Goal: Book appointment/travel/reservation

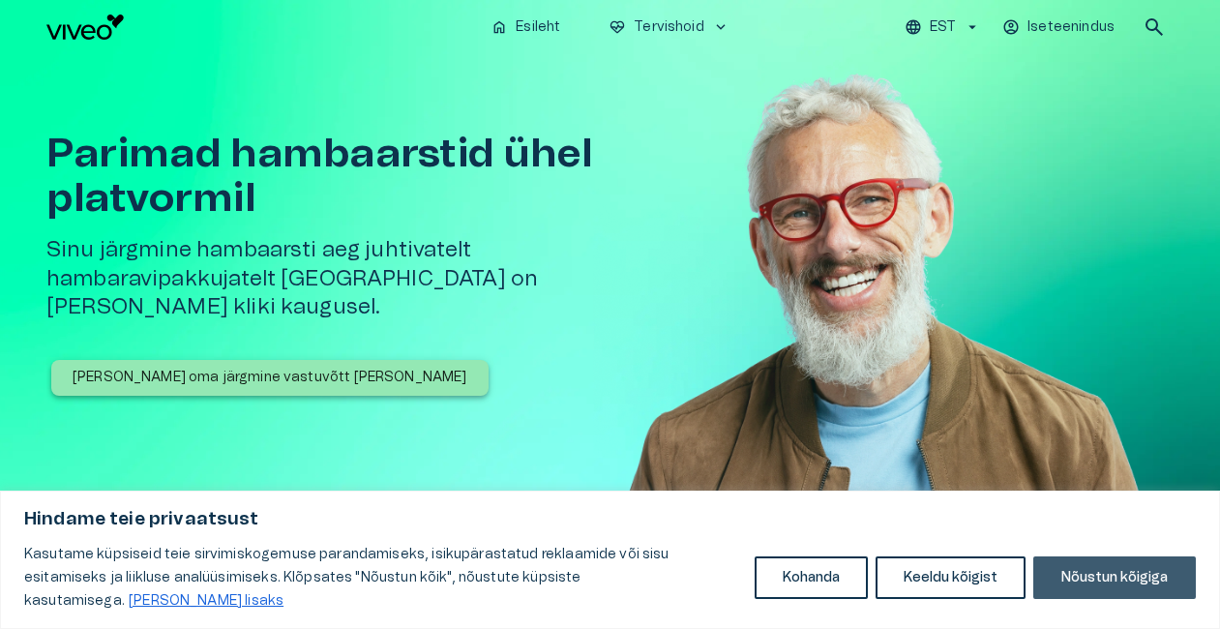
click at [1112, 596] on button "Nõustun kõigiga" at bounding box center [1114, 577] width 163 height 43
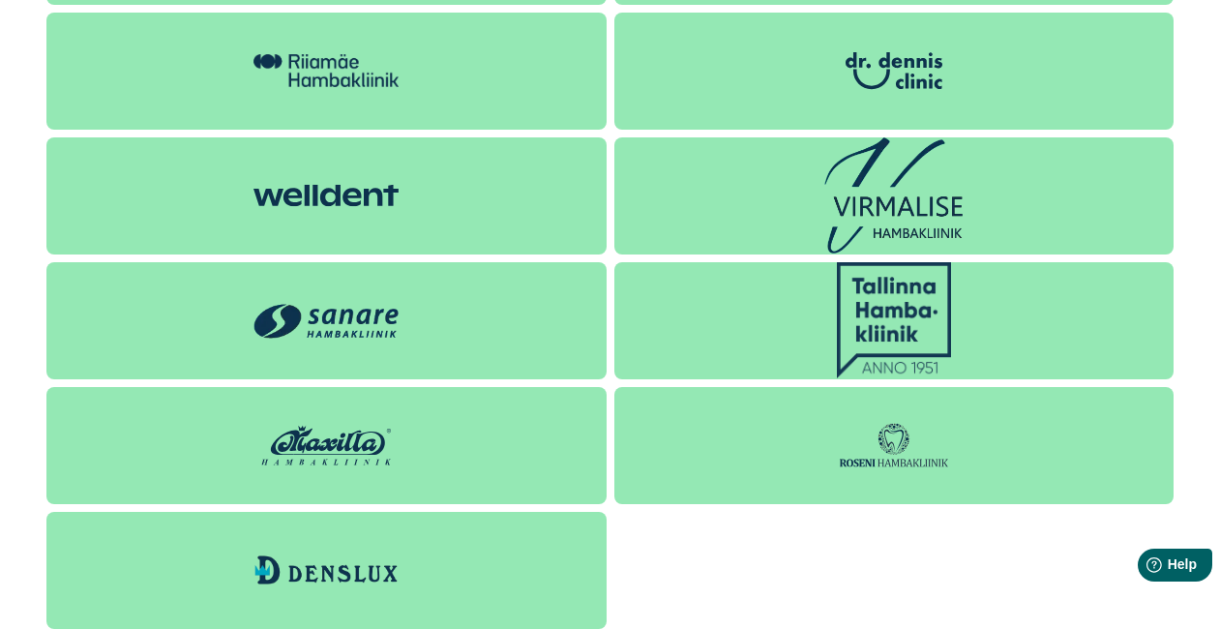
scroll to position [2660, 0]
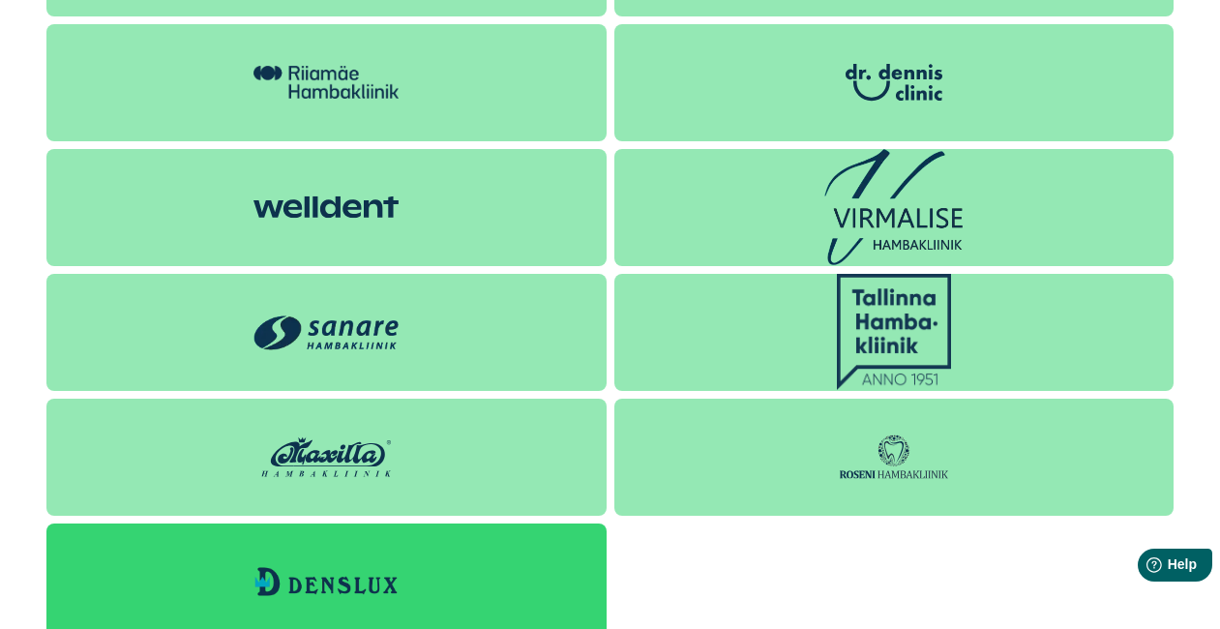
click at [363, 578] on img at bounding box center [325, 581] width 145 height 33
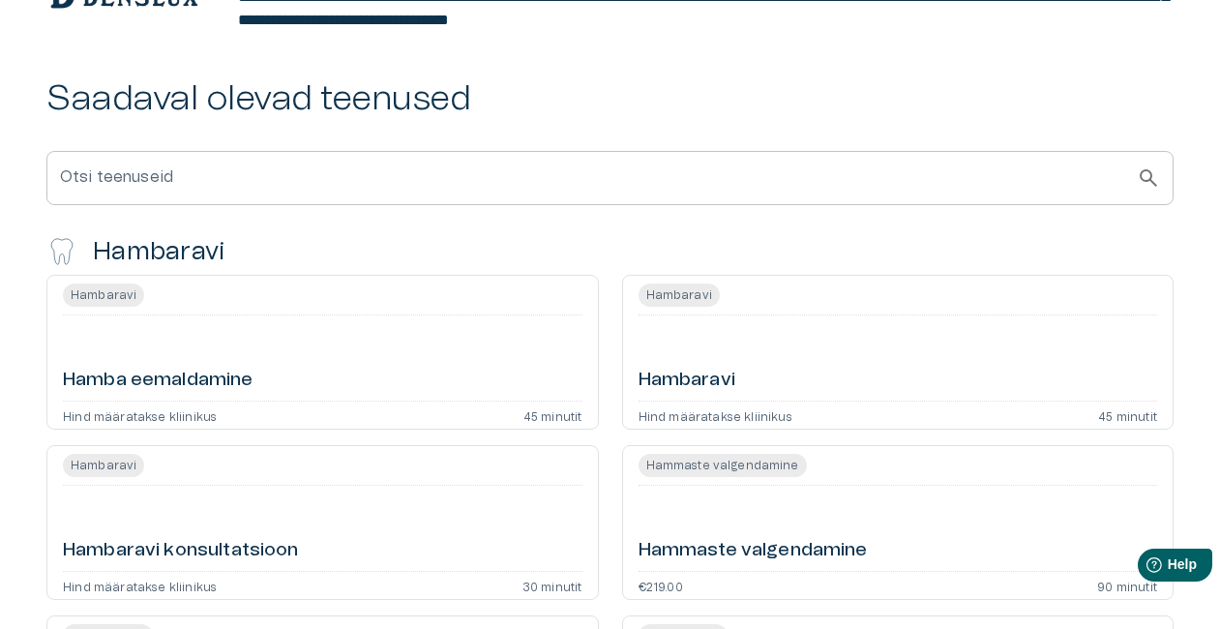
scroll to position [494, 0]
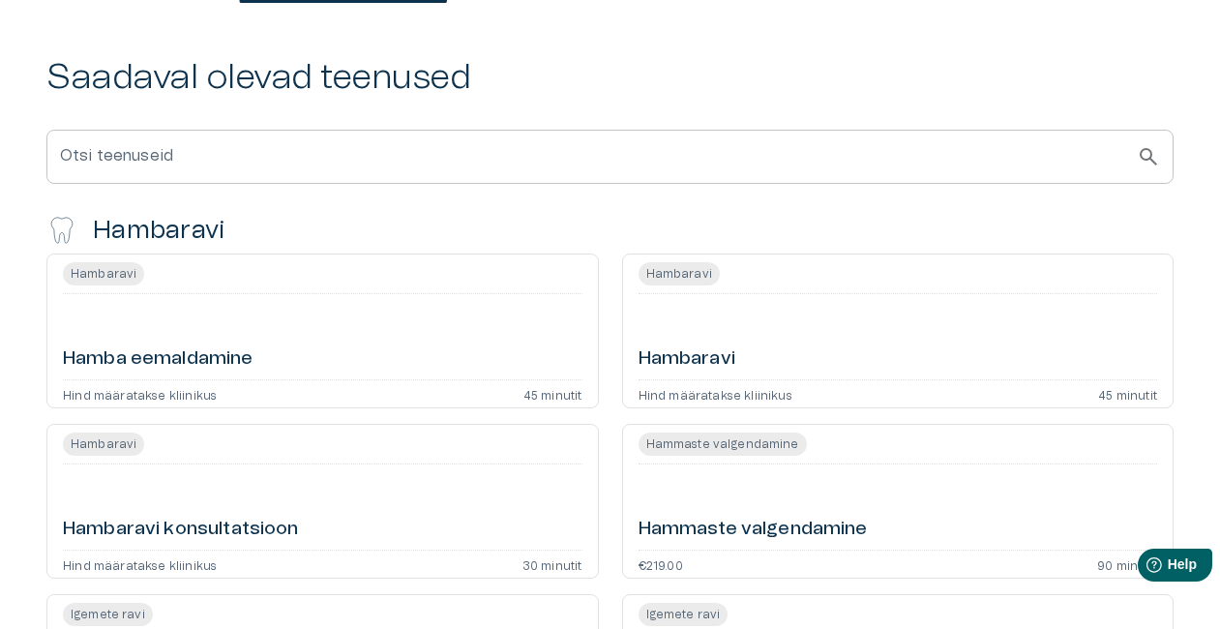
click at [695, 361] on h6 "Hambaravi" at bounding box center [686, 359] width 97 height 26
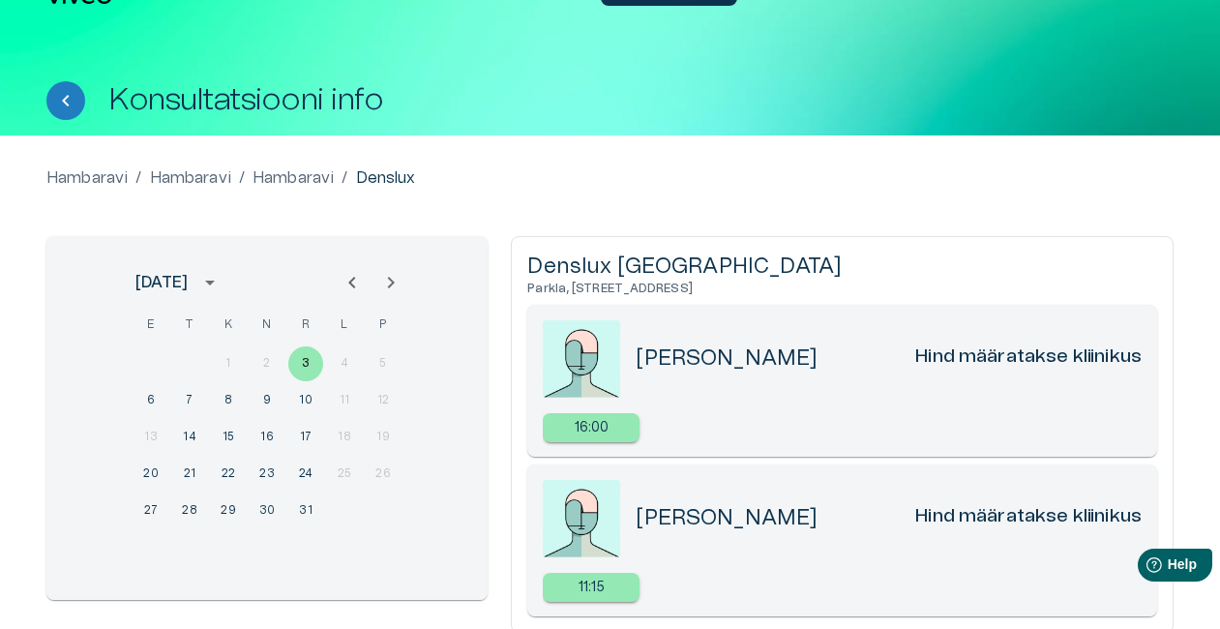
scroll to position [31, 0]
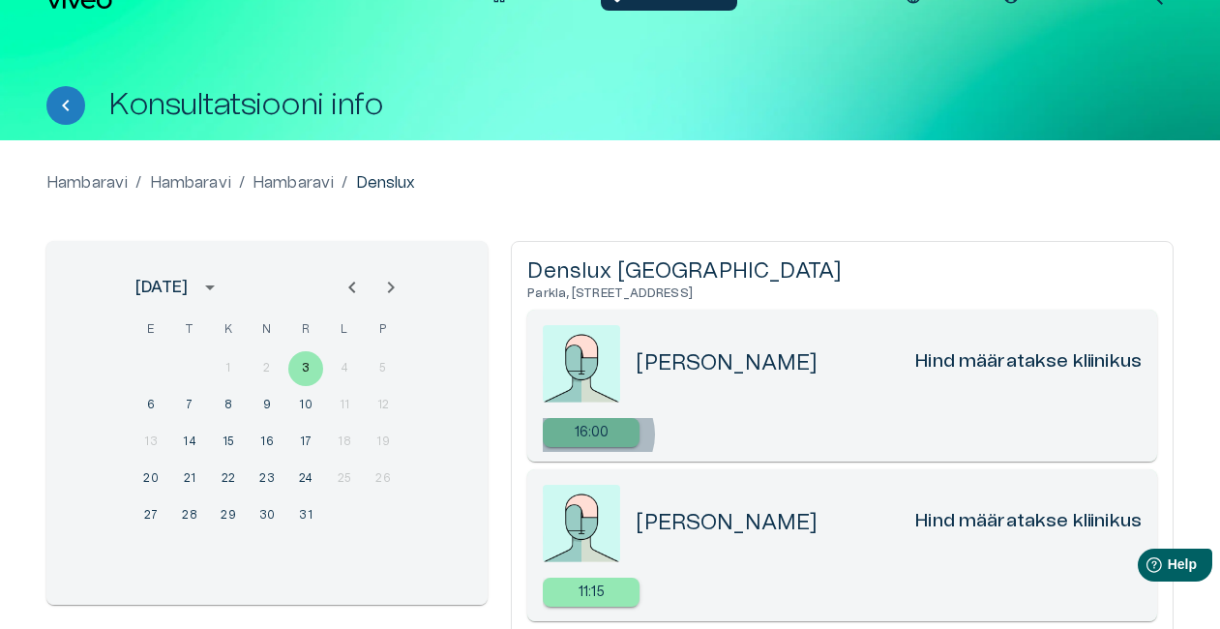
click at [597, 433] on p "16:00" at bounding box center [592, 433] width 35 height 20
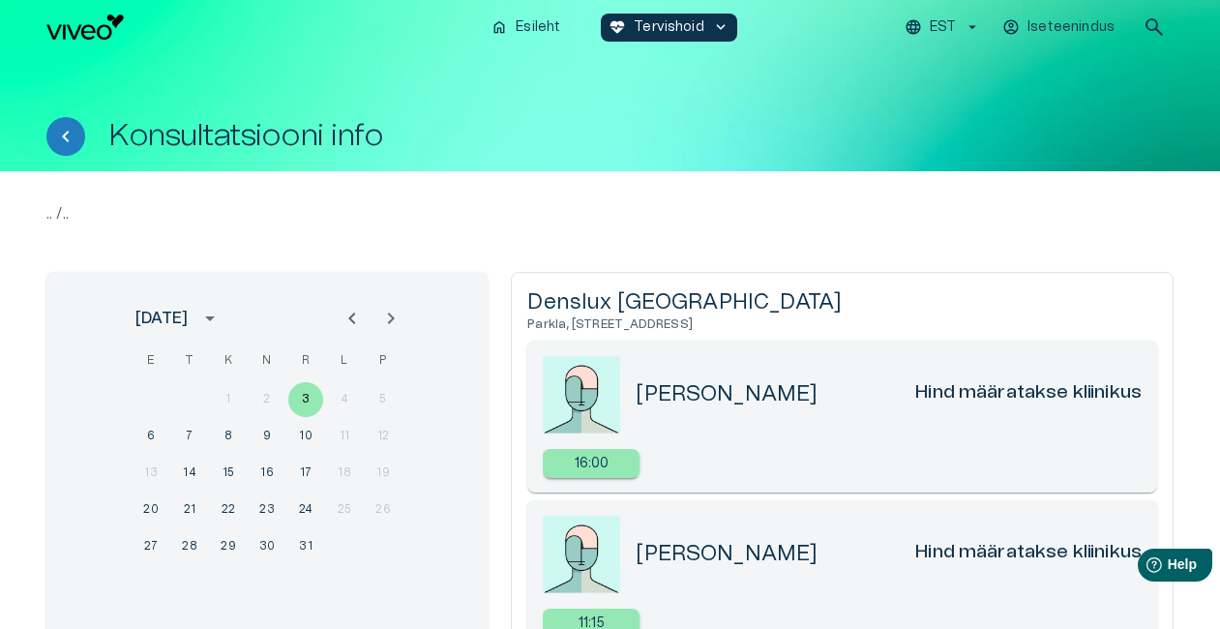
scroll to position [31, 0]
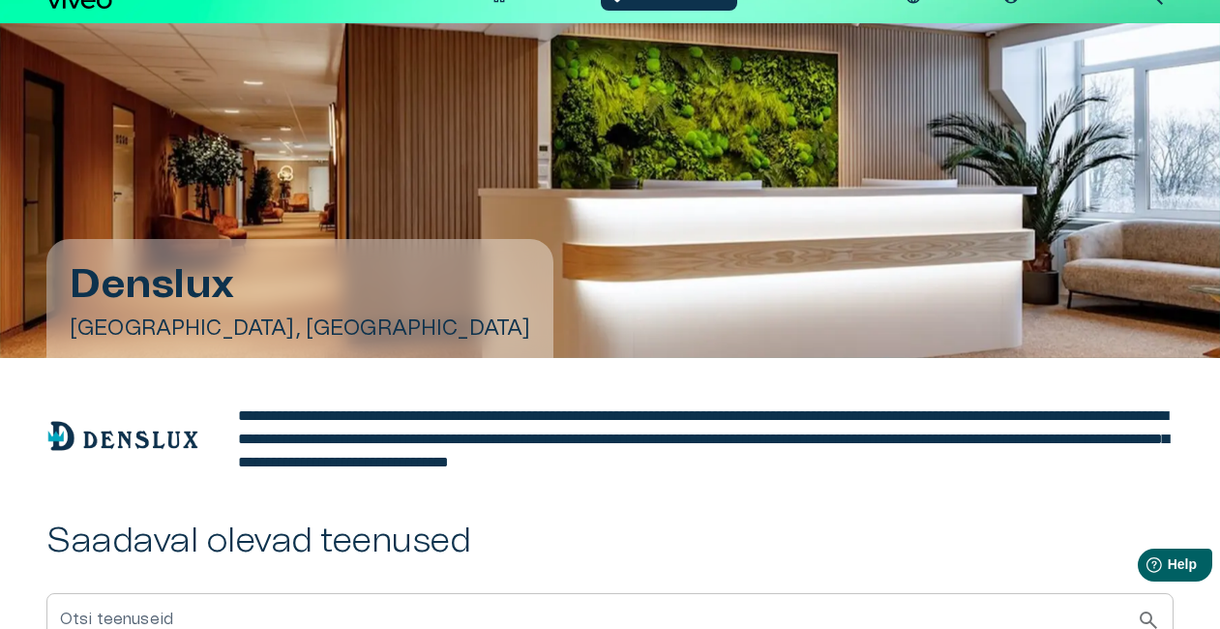
scroll to position [494, 0]
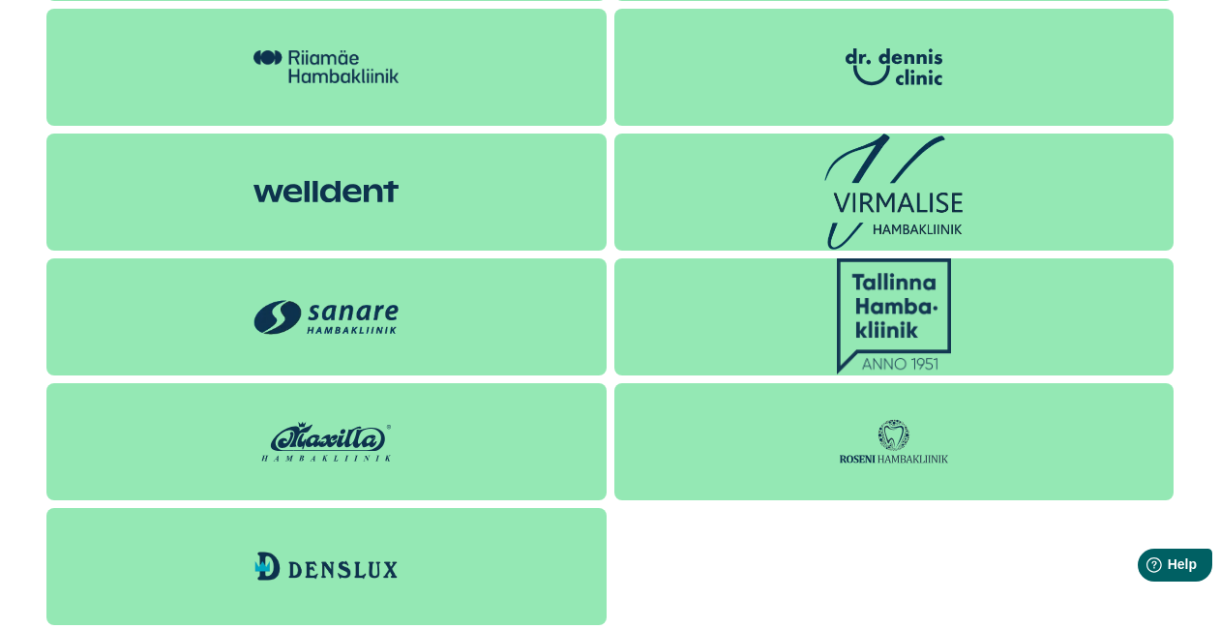
scroll to position [2679, 0]
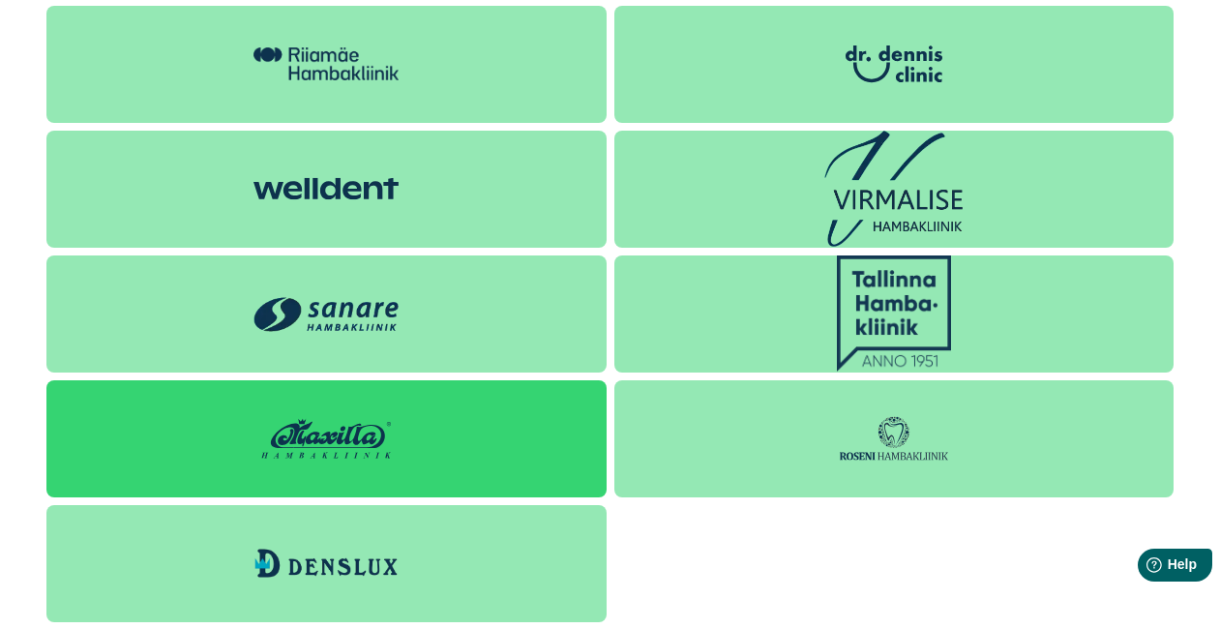
click at [351, 453] on img at bounding box center [325, 438] width 145 height 58
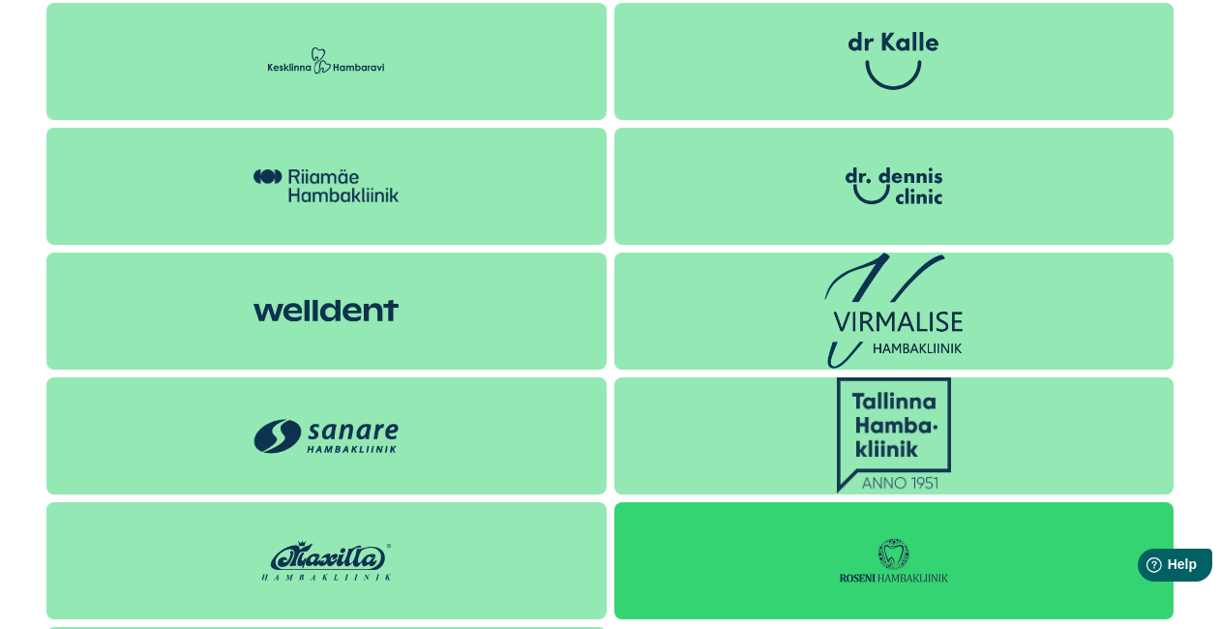
scroll to position [2523, 0]
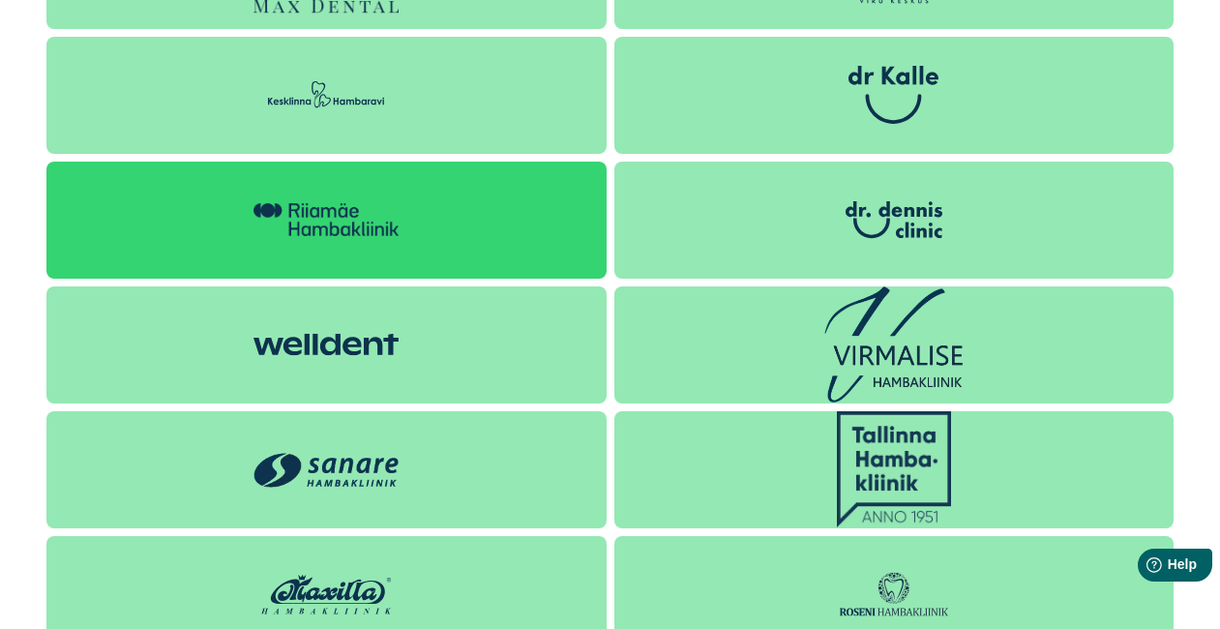
click at [312, 223] on img at bounding box center [325, 219] width 145 height 33
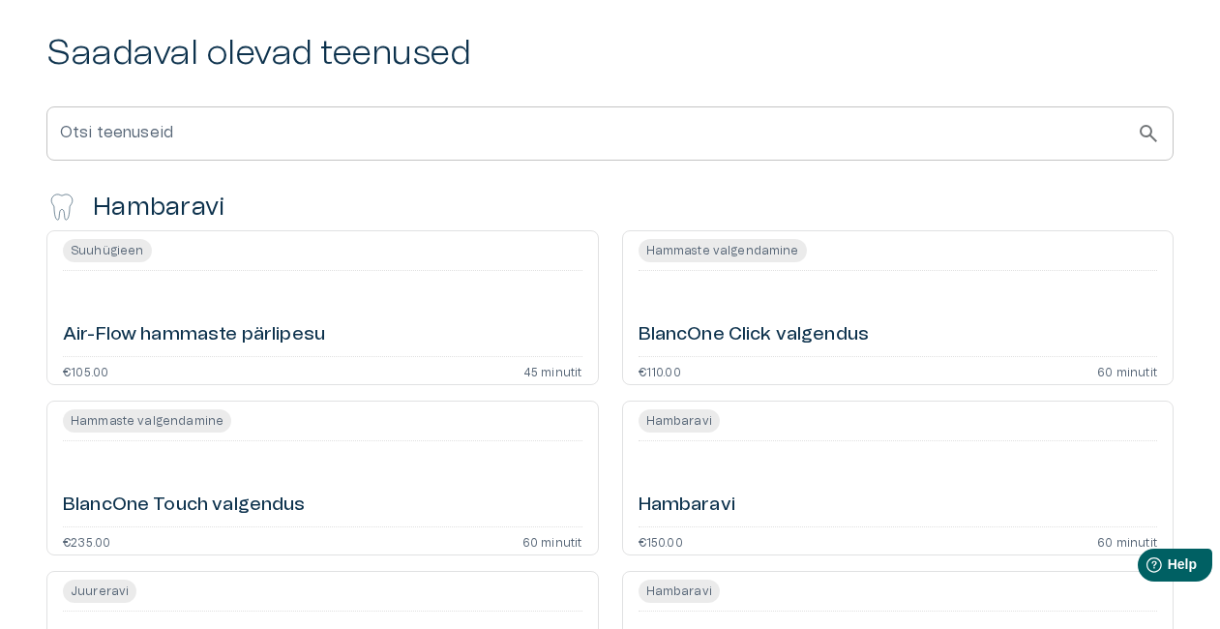
scroll to position [374, 0]
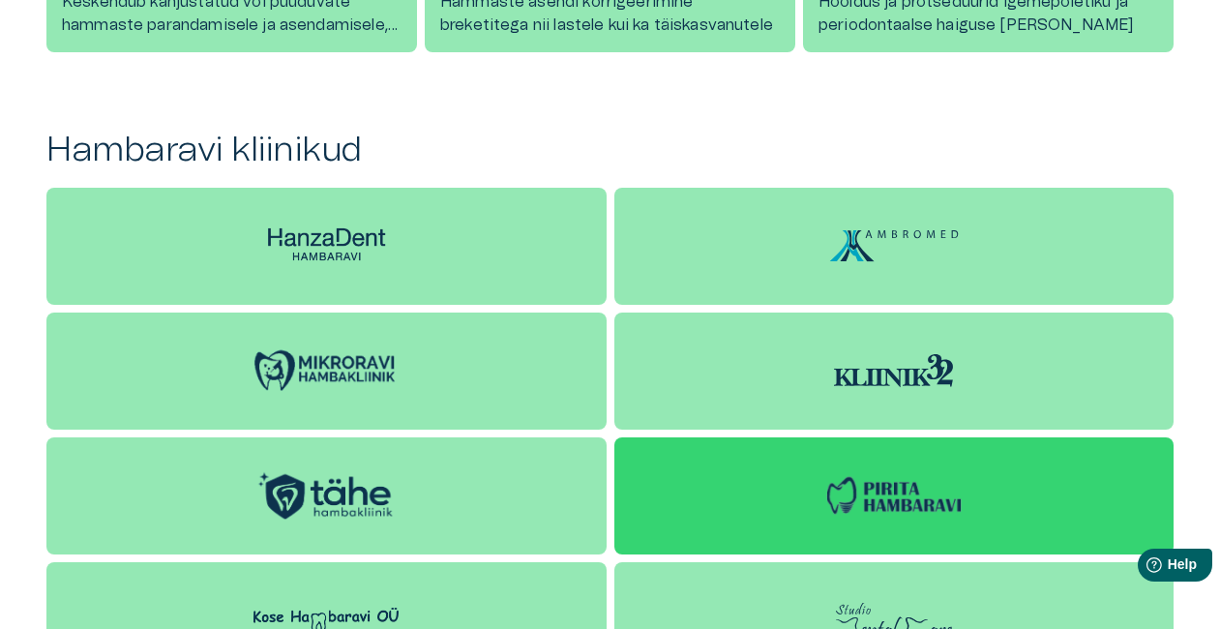
scroll to position [1746, 0]
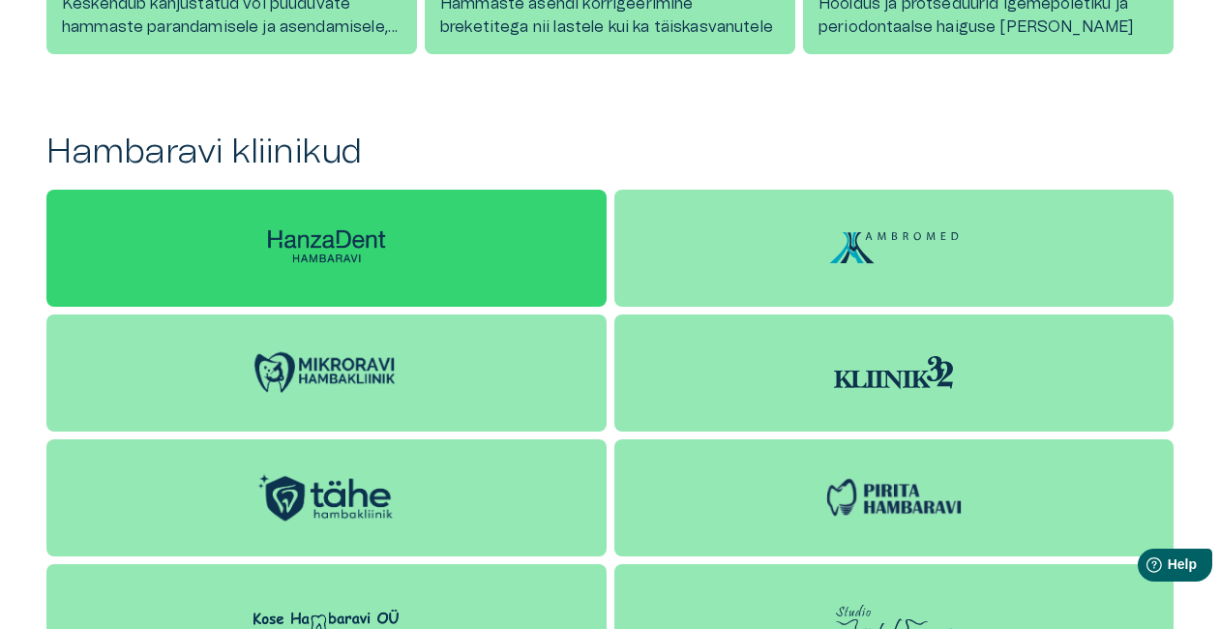
click at [319, 259] on img at bounding box center [325, 246] width 145 height 45
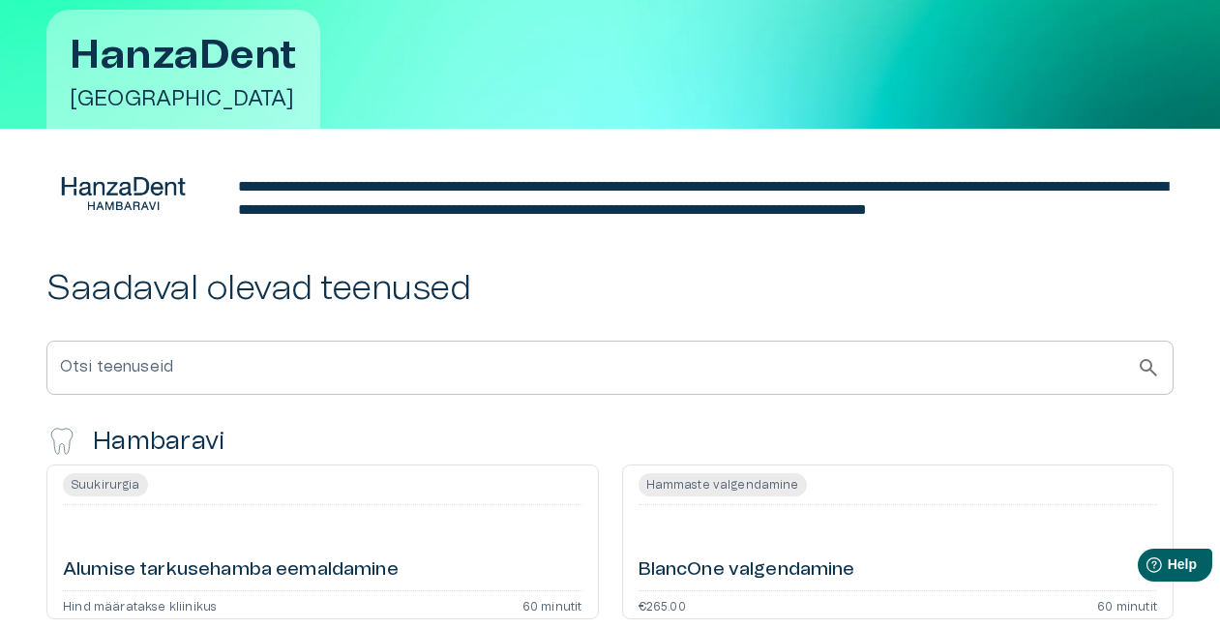
scroll to position [267, 0]
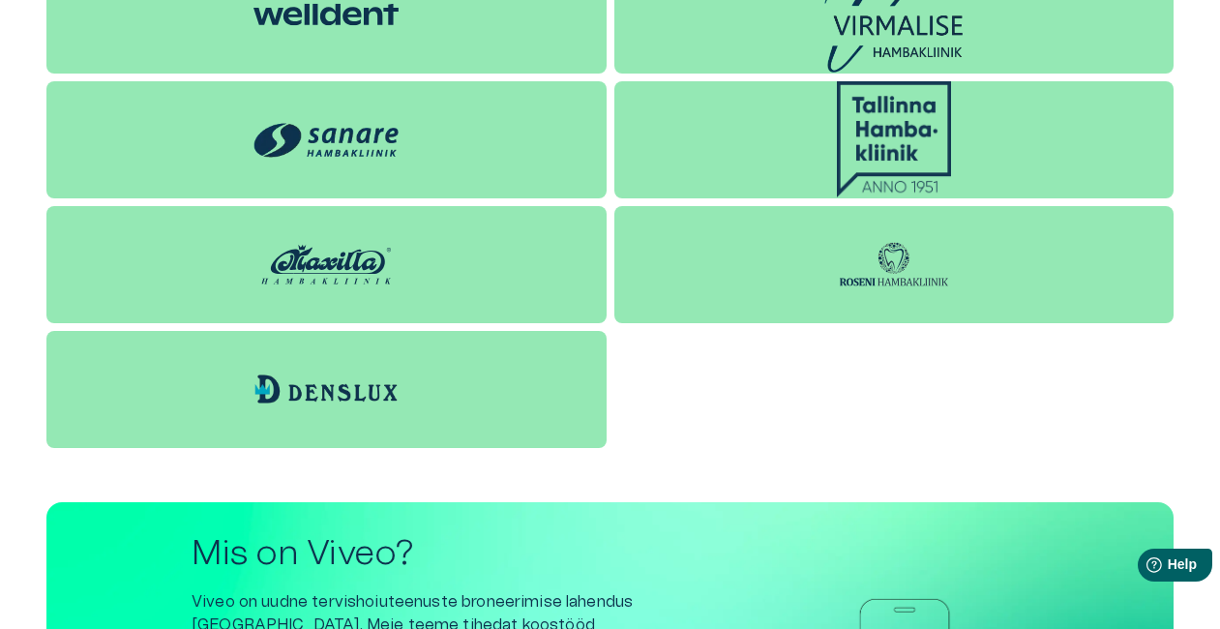
scroll to position [2861, 0]
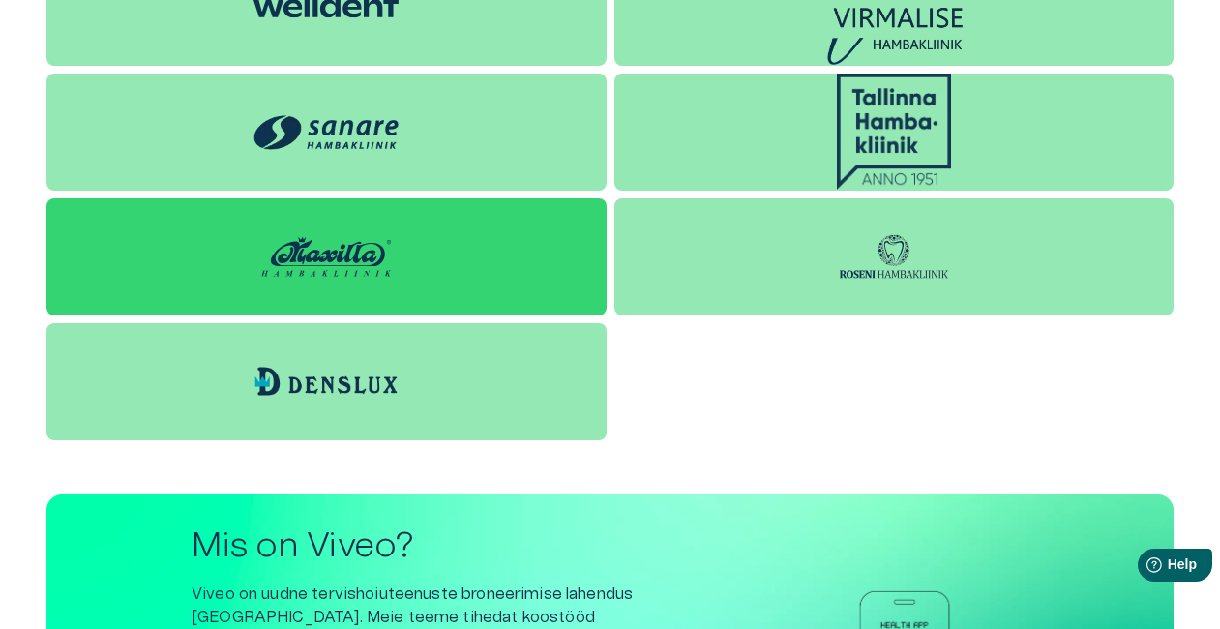
click at [319, 259] on img at bounding box center [325, 256] width 145 height 58
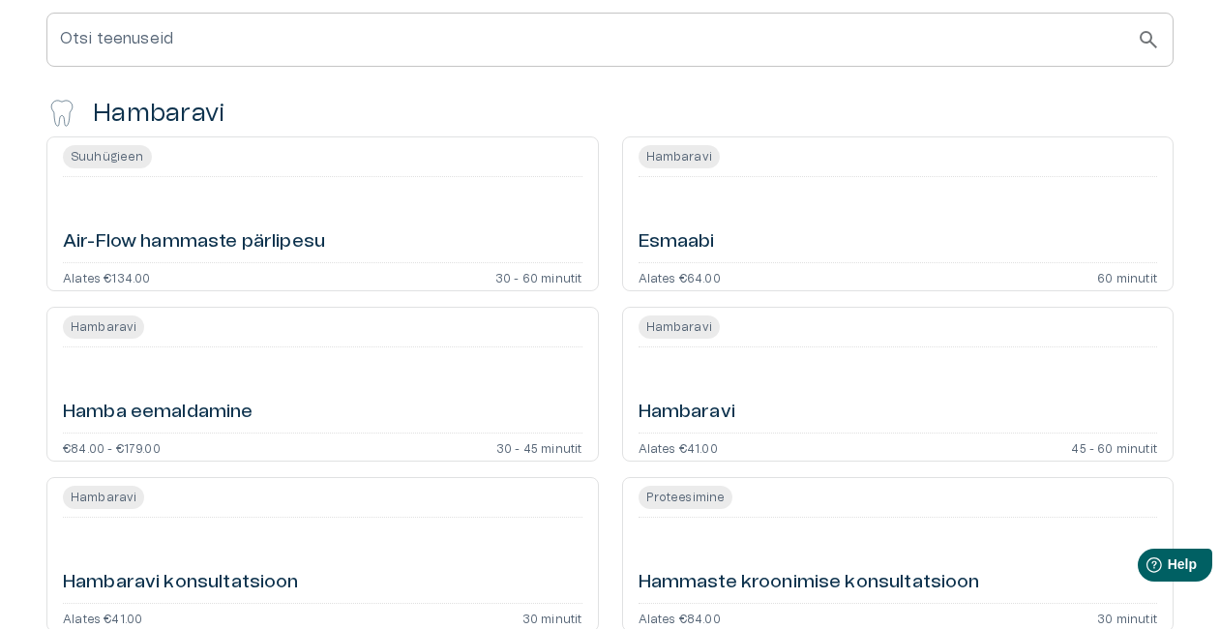
scroll to position [587, 0]
click at [671, 256] on h6 "Esmaabi" at bounding box center [676, 243] width 76 height 26
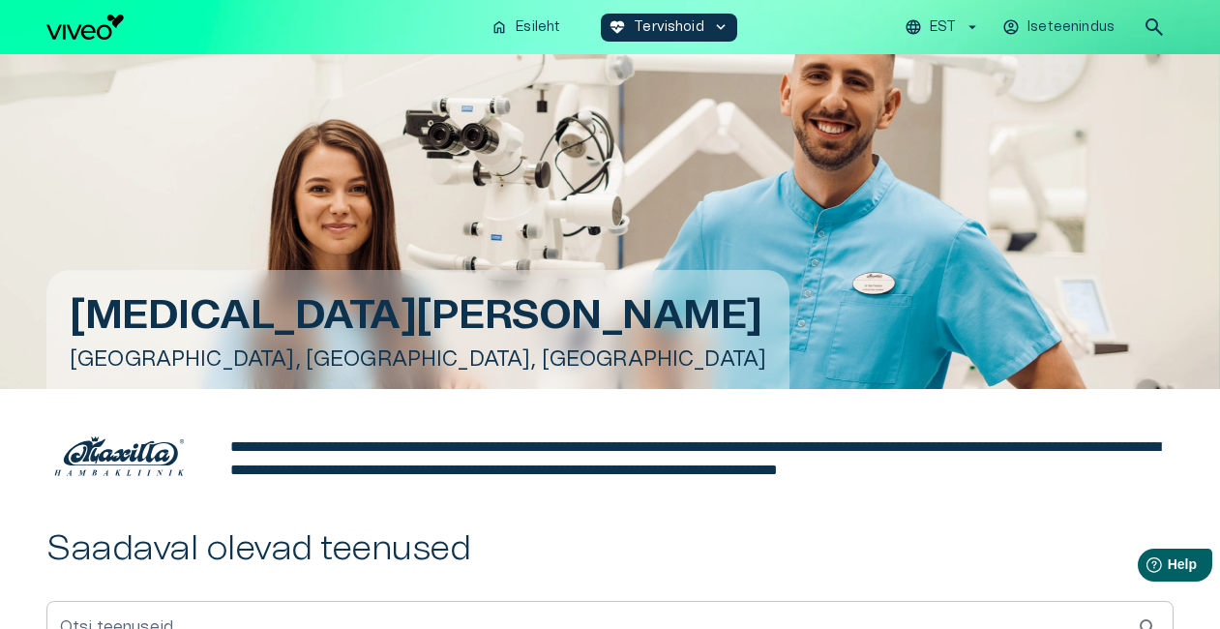
scroll to position [587, 0]
